Goal: Obtain resource: Obtain resource

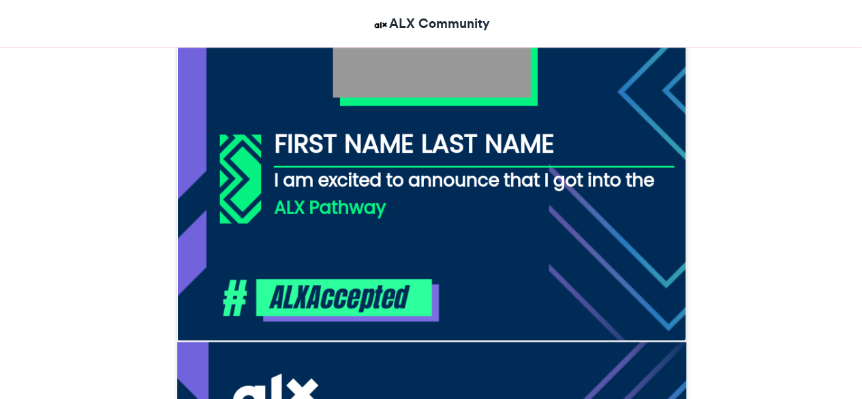
scroll to position [600, 0]
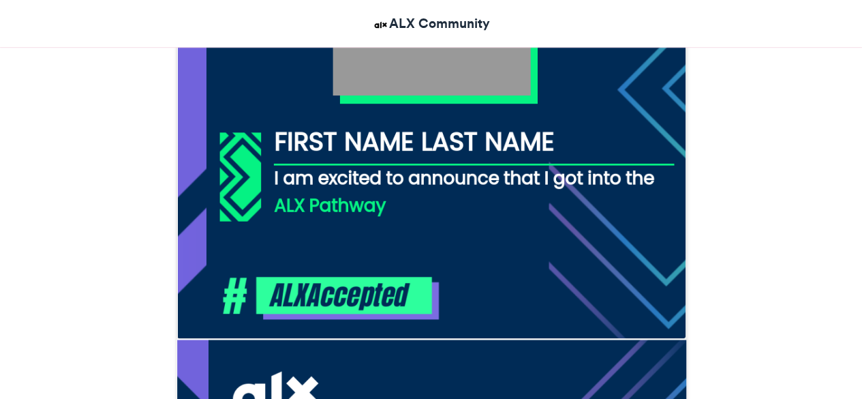
click at [382, 202] on img at bounding box center [432, 84] width 510 height 510
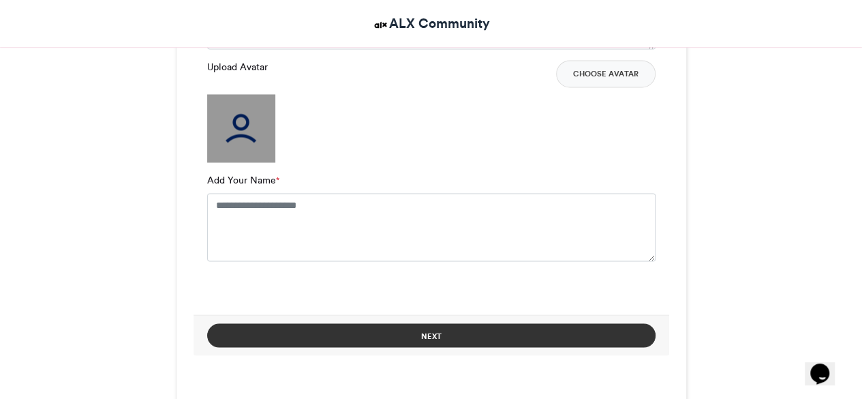
scroll to position [1101, 0]
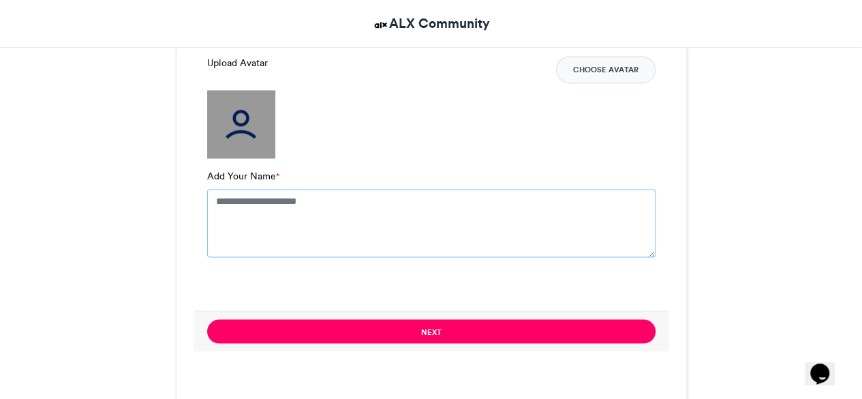
click at [343, 203] on textarea "Add Your Name *" at bounding box center [431, 223] width 448 height 68
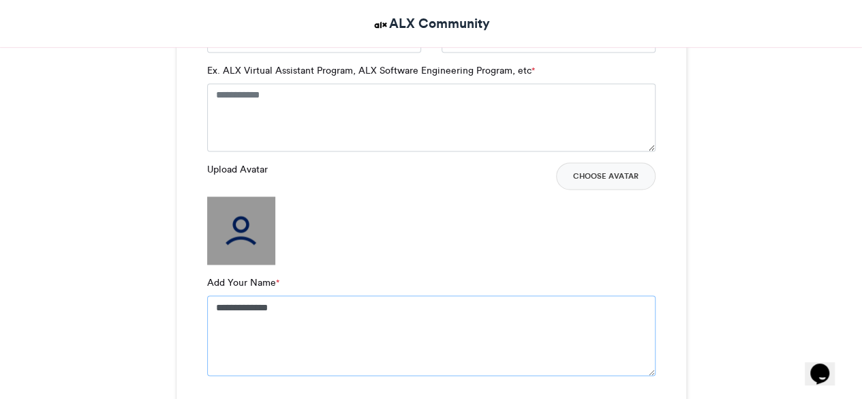
scroll to position [990, 0]
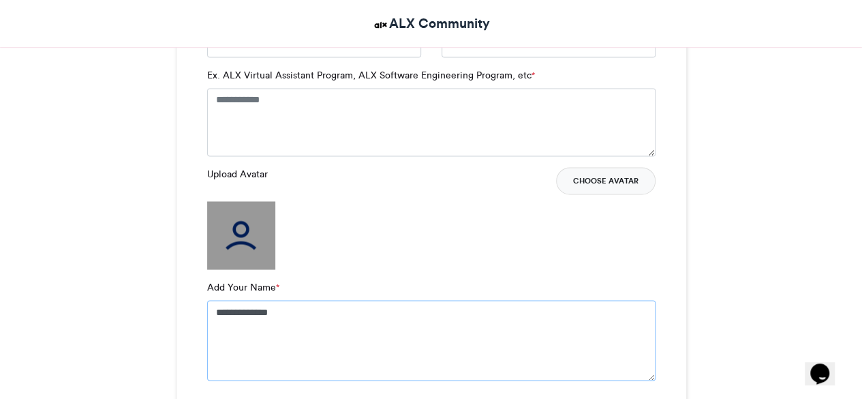
type textarea "**********"
click at [636, 177] on button "Choose Avatar" at bounding box center [606, 180] width 100 height 27
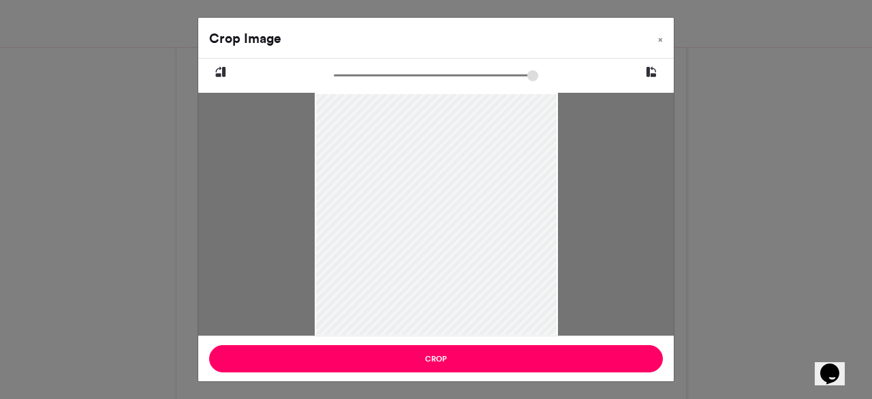
click at [217, 66] on icon at bounding box center [221, 72] width 12 height 18
drag, startPoint x: 338, startPoint y: 73, endPoint x: 390, endPoint y: 63, distance: 52.8
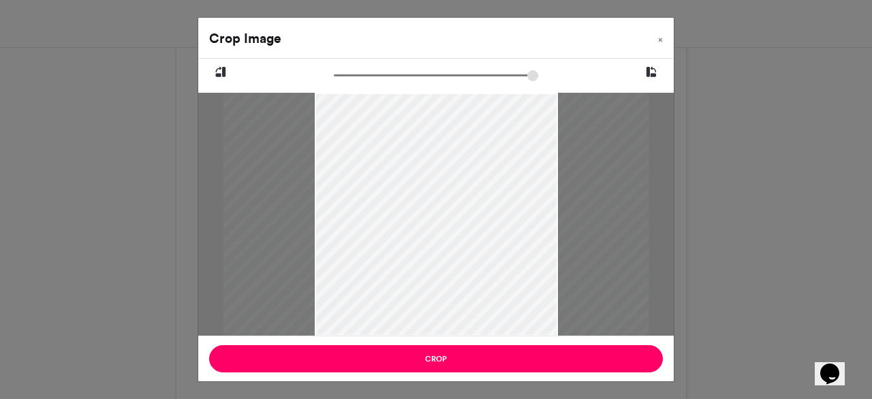
click at [390, 69] on input "zoom" at bounding box center [436, 75] width 204 height 13
drag, startPoint x: 361, startPoint y: 74, endPoint x: 325, endPoint y: 79, distance: 36.4
click at [334, 79] on input "zoom" at bounding box center [436, 75] width 204 height 13
click at [484, 167] on div at bounding box center [436, 214] width 254 height 341
click at [646, 62] on button at bounding box center [651, 72] width 45 height 27
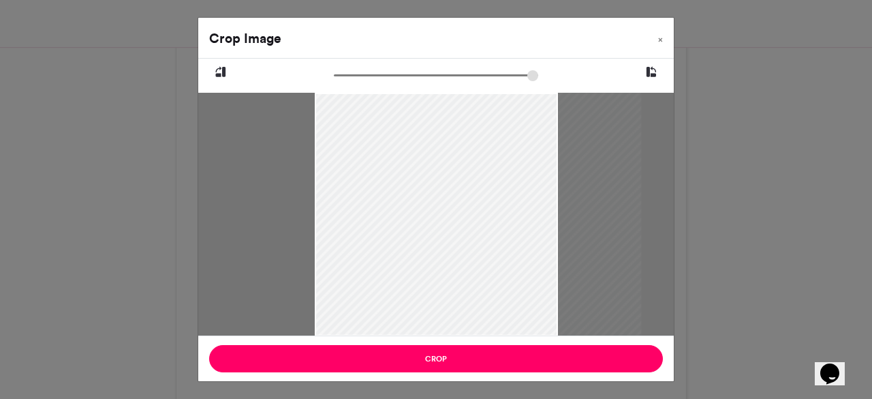
drag, startPoint x: 533, startPoint y: 217, endPoint x: 587, endPoint y: 221, distance: 53.9
click at [587, 221] on div at bounding box center [477, 214] width 327 height 243
click at [221, 68] on icon at bounding box center [221, 72] width 12 height 18
drag, startPoint x: 473, startPoint y: 235, endPoint x: 457, endPoint y: 268, distance: 36.6
click at [457, 268] on div at bounding box center [436, 256] width 243 height 327
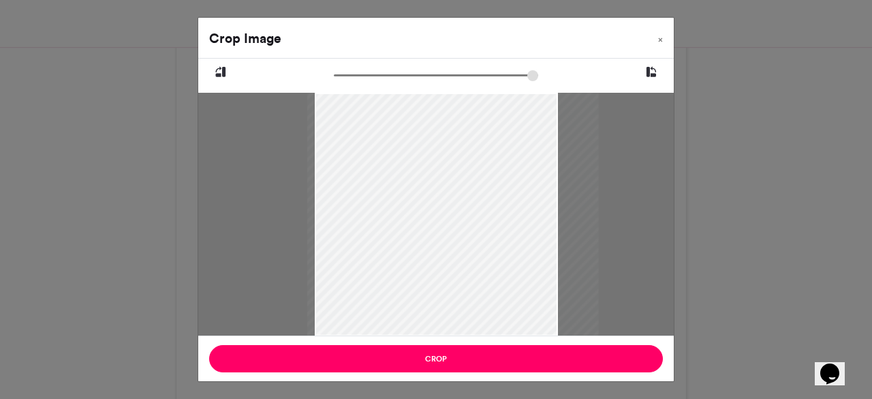
drag, startPoint x: 432, startPoint y: 177, endPoint x: 451, endPoint y: 201, distance: 31.1
click at [451, 201] on div at bounding box center [453, 285] width 292 height 391
type input "******"
drag, startPoint x: 466, startPoint y: 207, endPoint x: 439, endPoint y: 205, distance: 27.3
click at [439, 205] on div at bounding box center [436, 253] width 243 height 327
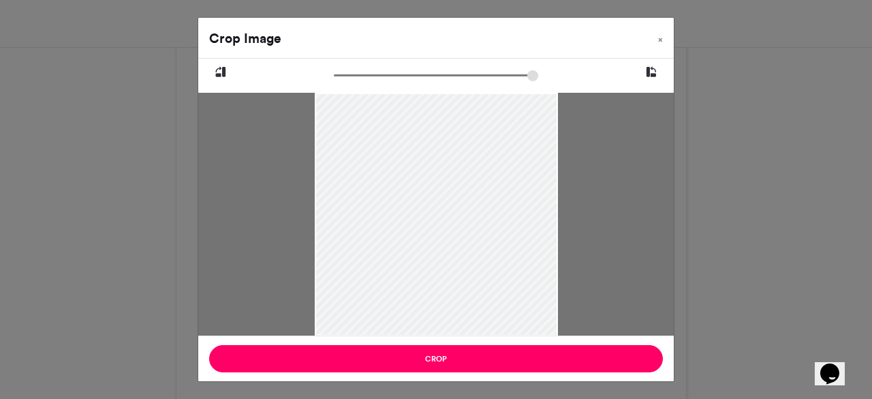
drag, startPoint x: 439, startPoint y: 205, endPoint x: 446, endPoint y: 231, distance: 27.0
click at [446, 231] on div at bounding box center [436, 255] width 243 height 327
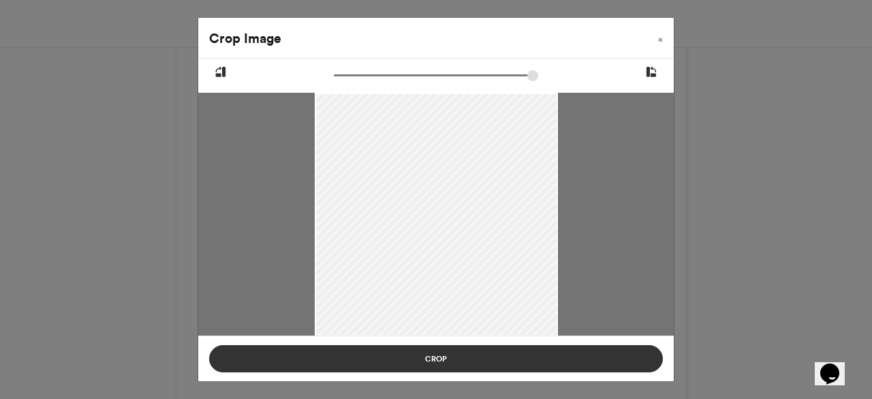
click at [438, 349] on button "Crop" at bounding box center [436, 358] width 454 height 27
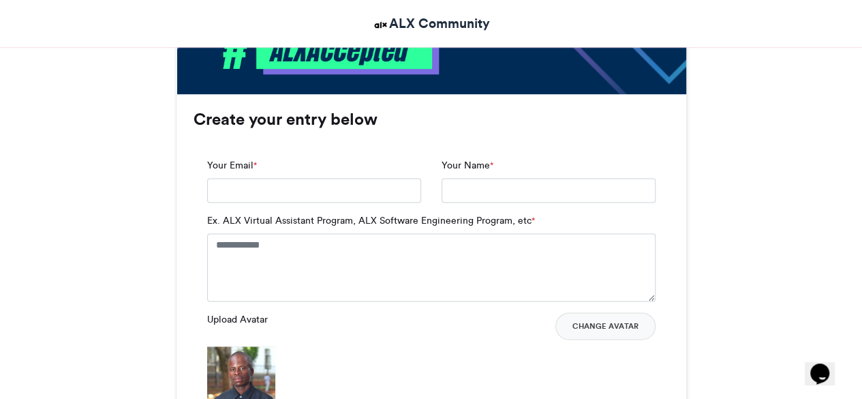
scroll to position [846, 0]
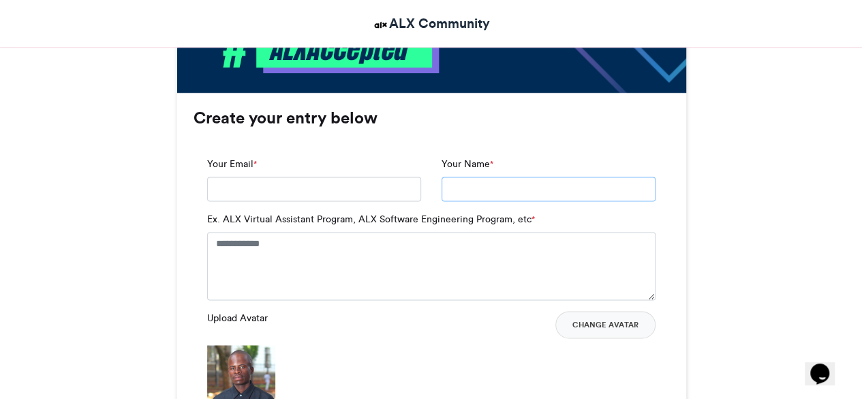
click at [477, 183] on input "Your Name *" at bounding box center [549, 189] width 214 height 25
type input "**********"
click at [294, 190] on input "**********" at bounding box center [314, 189] width 214 height 25
type input "**********"
click at [294, 249] on textarea "Ex. ALX Virtual Assistant Program, ALX Software Engineering Program, etc *" at bounding box center [431, 266] width 448 height 68
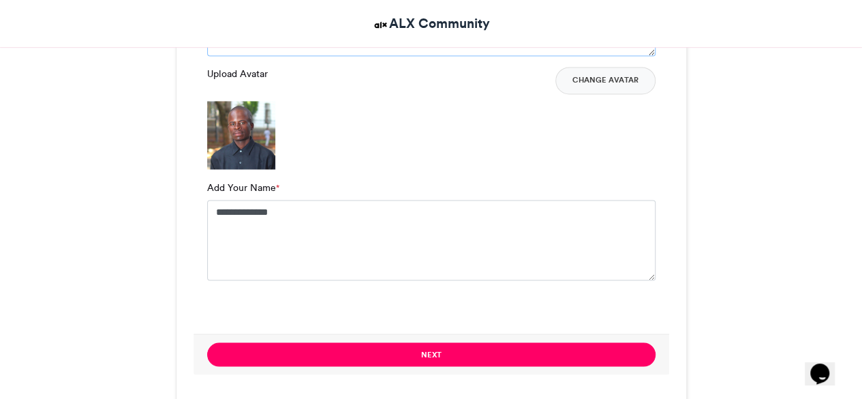
scroll to position [1102, 0]
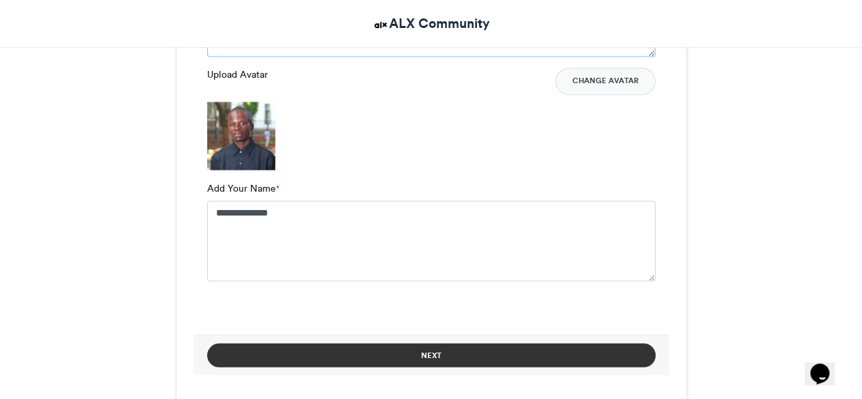
type textarea "**********"
click at [379, 346] on button "Next" at bounding box center [431, 355] width 448 height 24
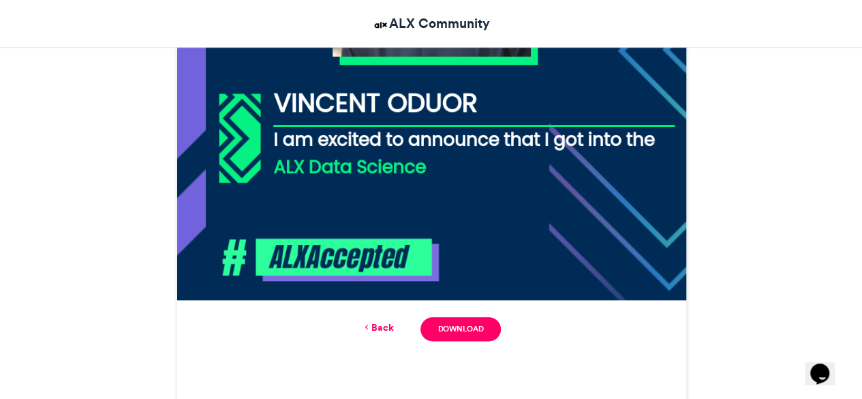
scroll to position [643, 0]
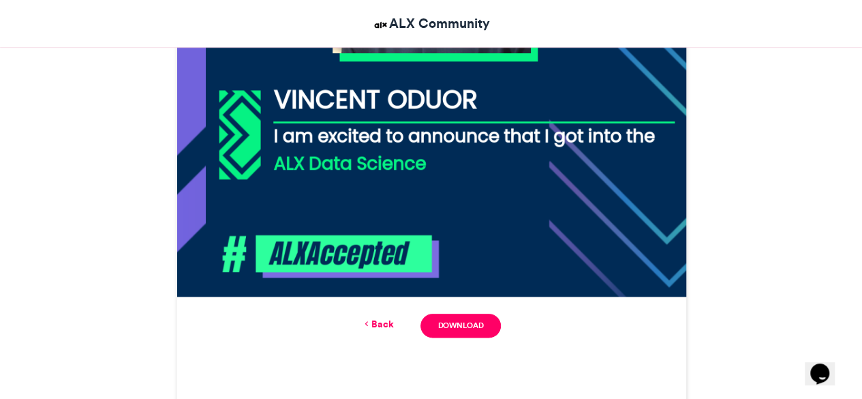
click at [373, 329] on link "Back" at bounding box center [377, 324] width 32 height 14
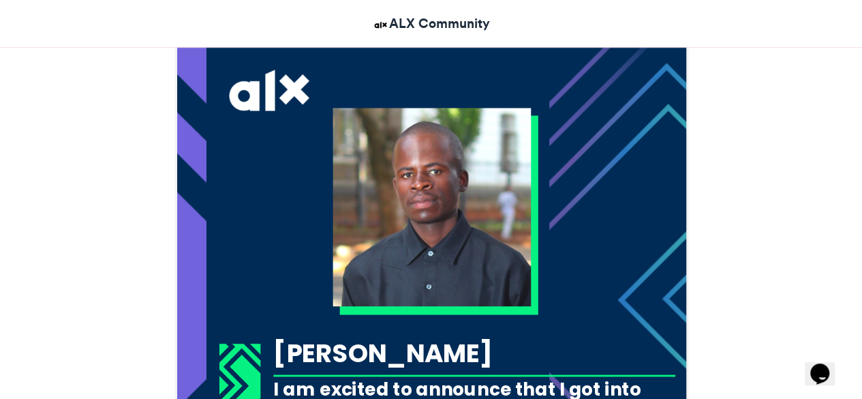
scroll to position [389, 0]
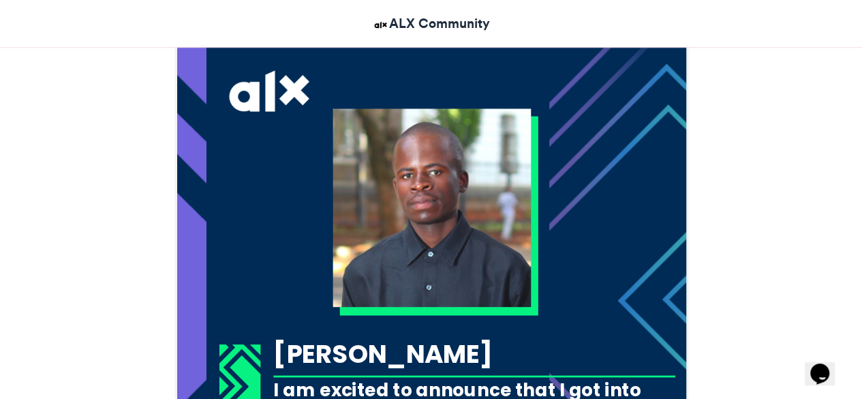
click at [437, 284] on img at bounding box center [432, 207] width 198 height 198
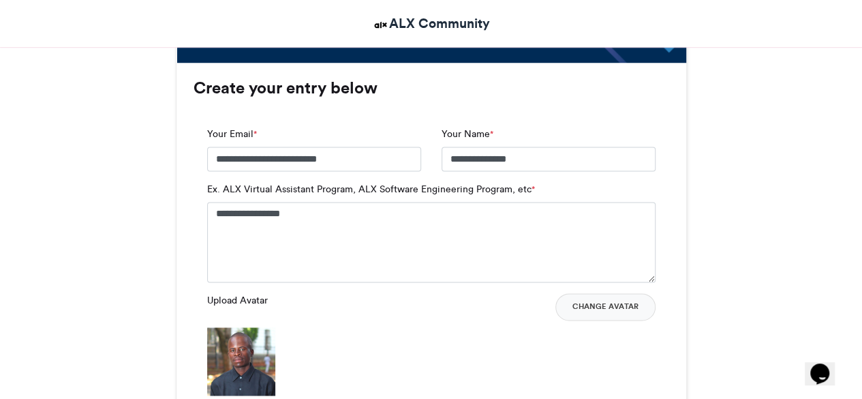
scroll to position [921, 0]
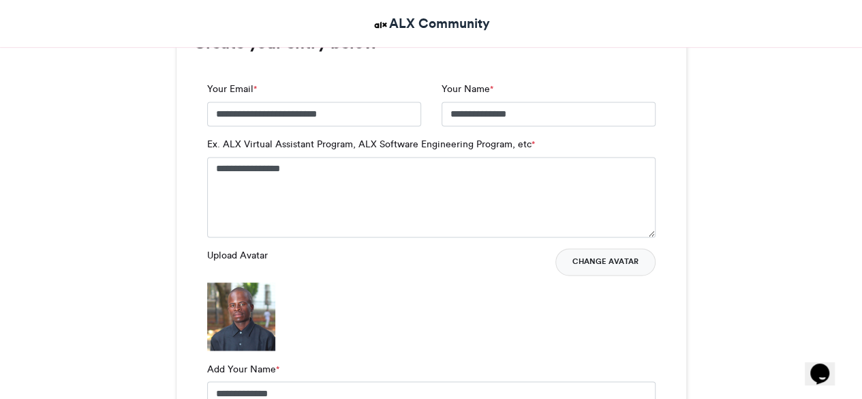
click at [611, 259] on button "Change Avatar" at bounding box center [605, 261] width 100 height 27
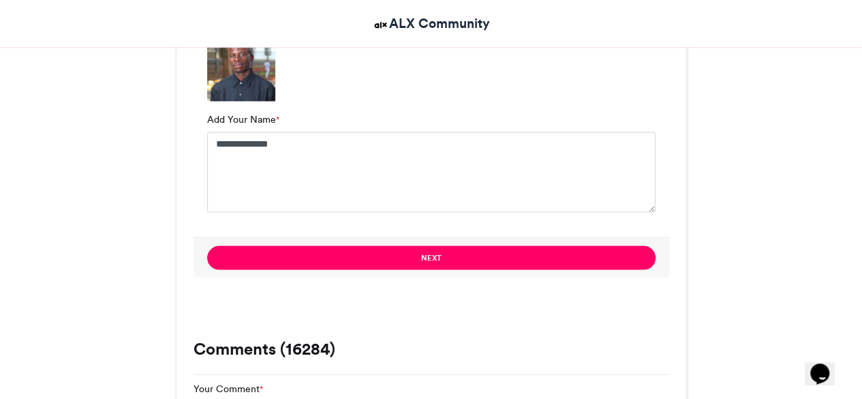
scroll to position [1174, 0]
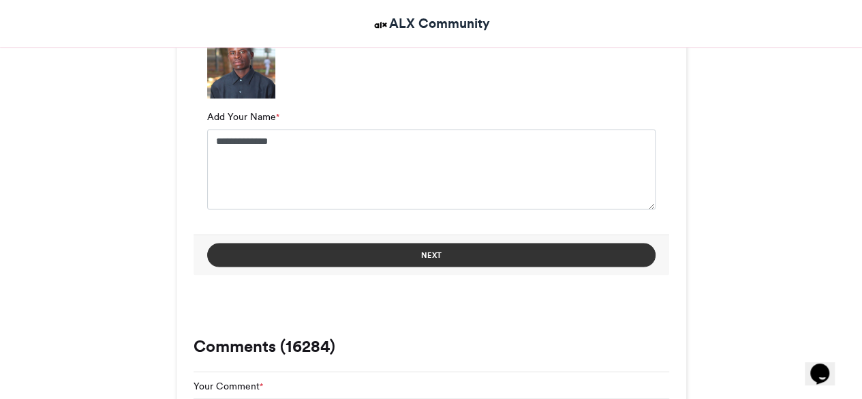
click at [493, 250] on button "Next" at bounding box center [431, 255] width 448 height 24
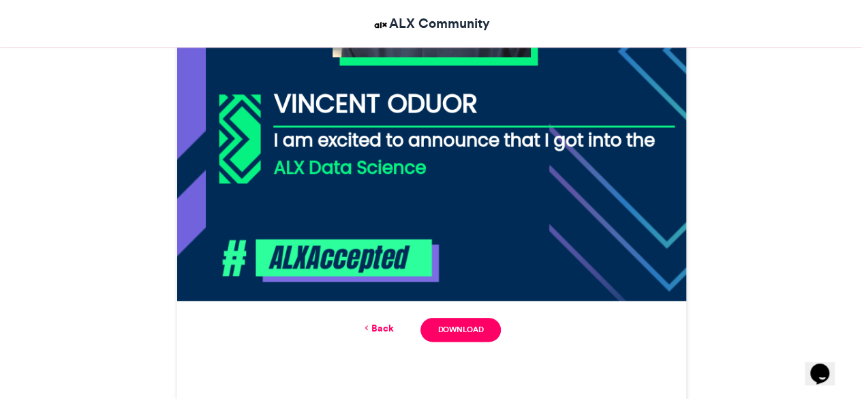
scroll to position [640, 0]
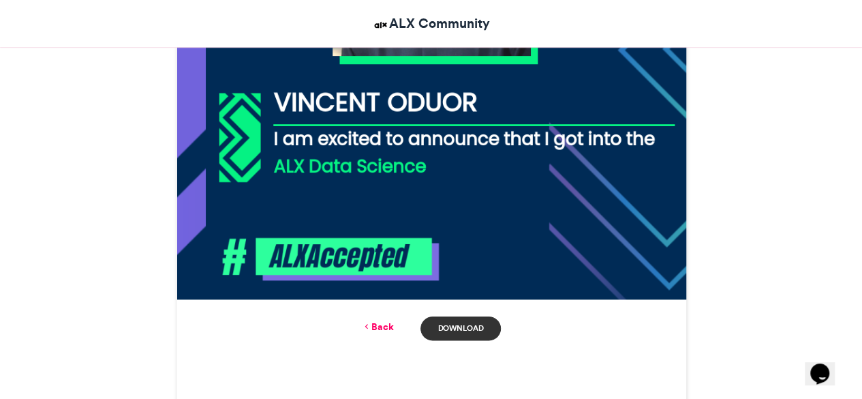
click at [455, 323] on link "Download" at bounding box center [461, 328] width 80 height 24
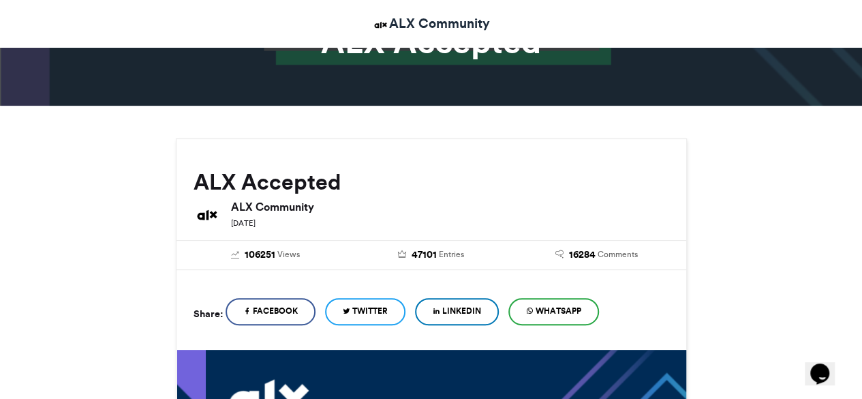
scroll to position [0, 0]
